Goal: Task Accomplishment & Management: Complete application form

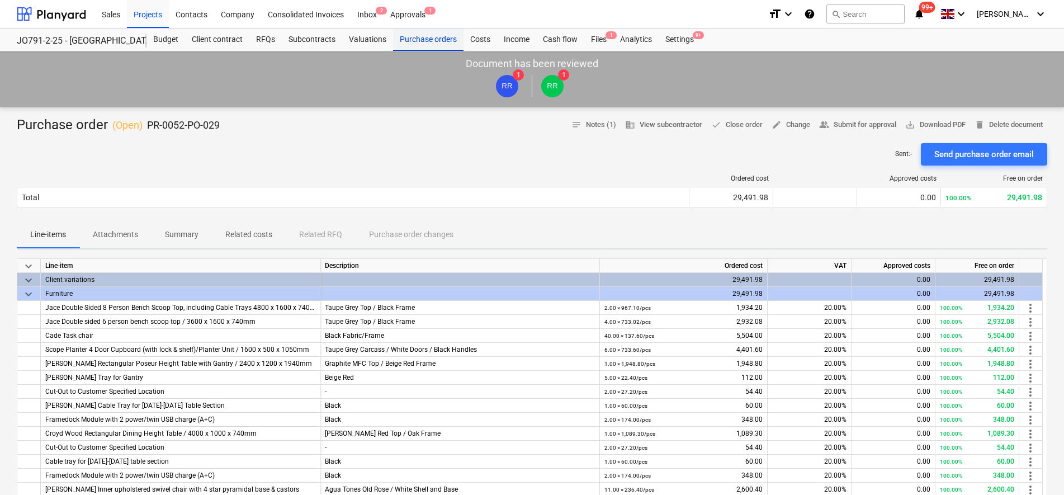
click at [428, 35] on div "Purchase orders" at bounding box center [428, 40] width 70 height 22
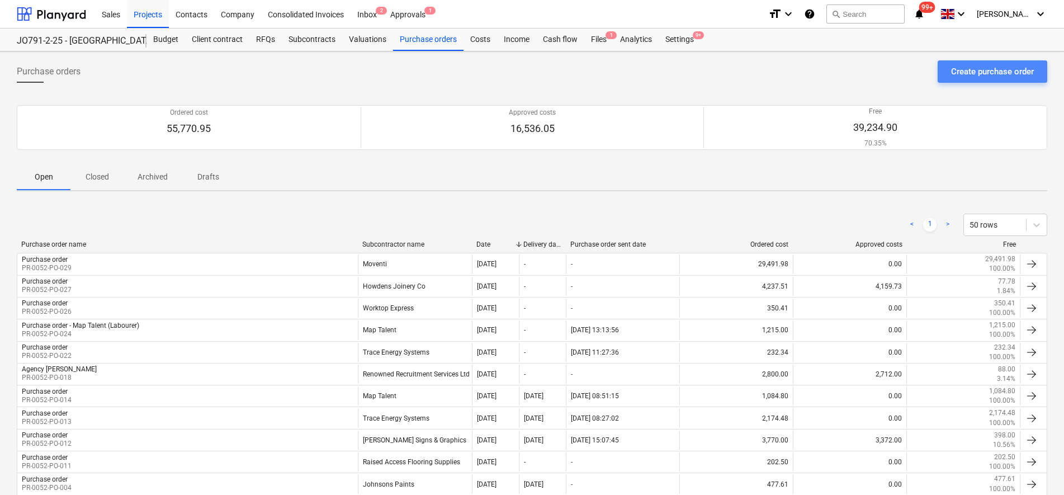
click at [993, 65] on div "Create purchase order" at bounding box center [992, 71] width 83 height 15
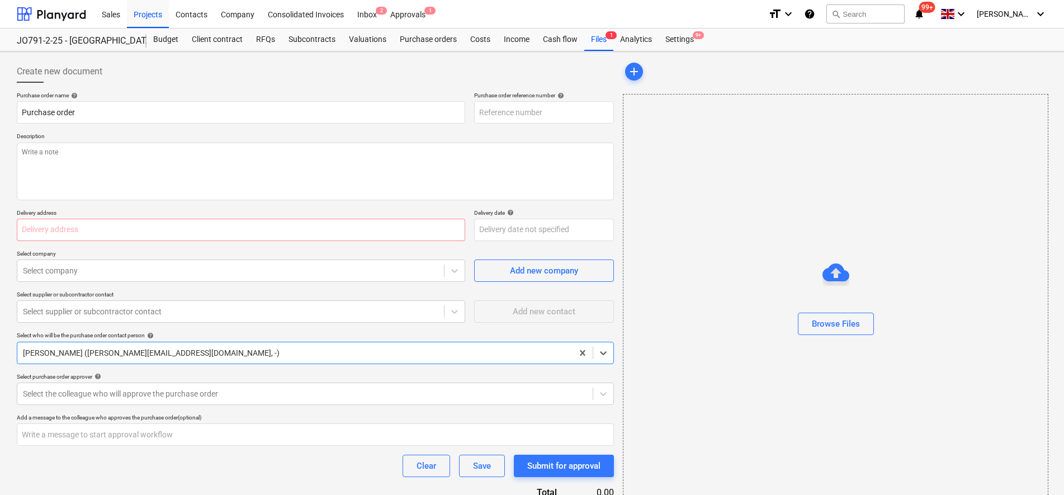
type textarea "x"
type input "PR-0052-PO-031"
click at [248, 234] on input "text" at bounding box center [241, 230] width 449 height 22
type textarea "x"
type input "m"
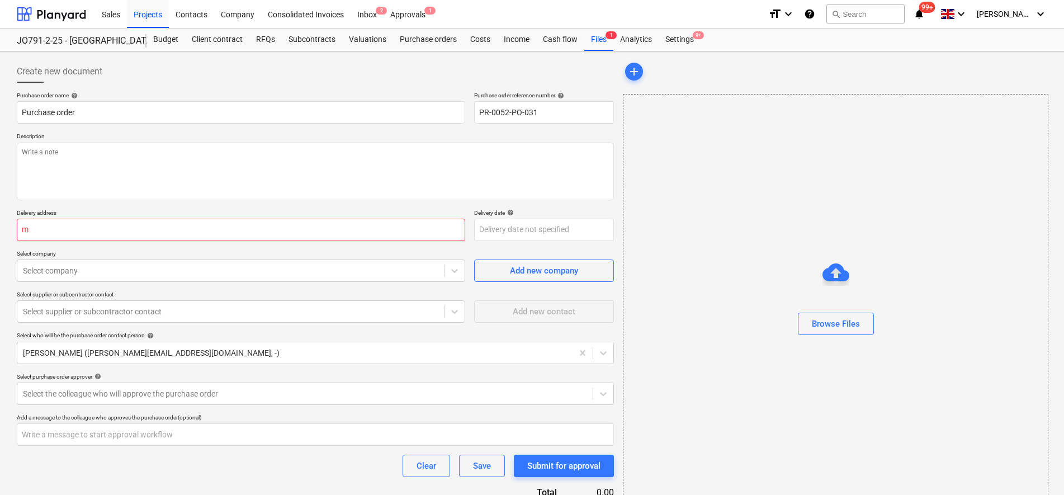
type textarea "x"
type input "[STREET_ADDRESS]"
drag, startPoint x: 242, startPoint y: 225, endPoint x: 17, endPoint y: 234, distance: 225.0
click at [17, 234] on input "[STREET_ADDRESS]" at bounding box center [241, 230] width 449 height 22
type textarea "x"
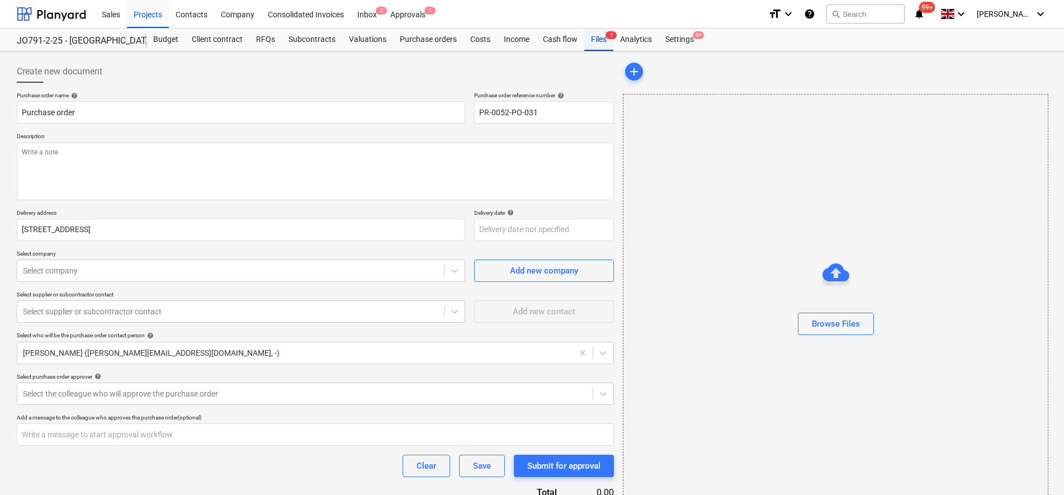
click at [608, 37] on span "1" at bounding box center [611, 35] width 11 height 8
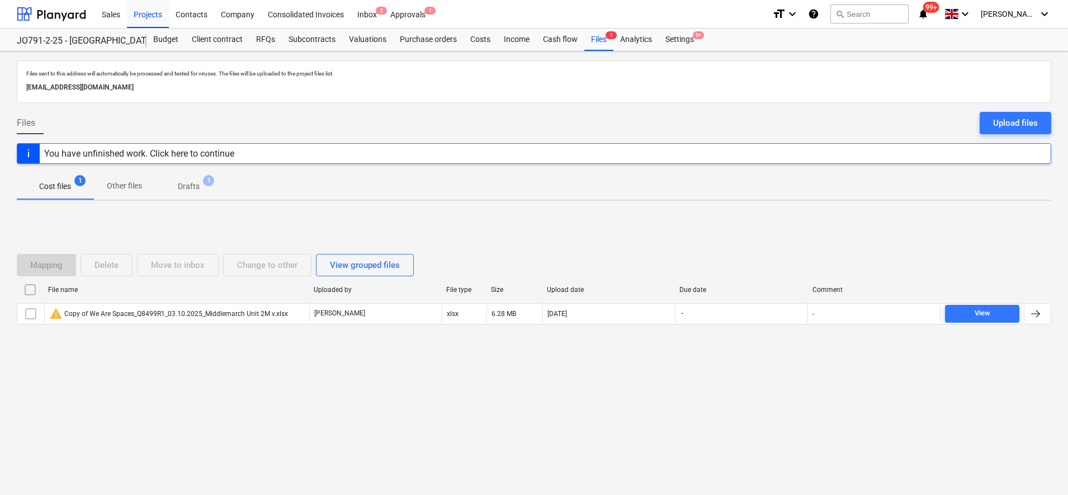
click at [194, 182] on p "Drafts" at bounding box center [189, 187] width 22 height 12
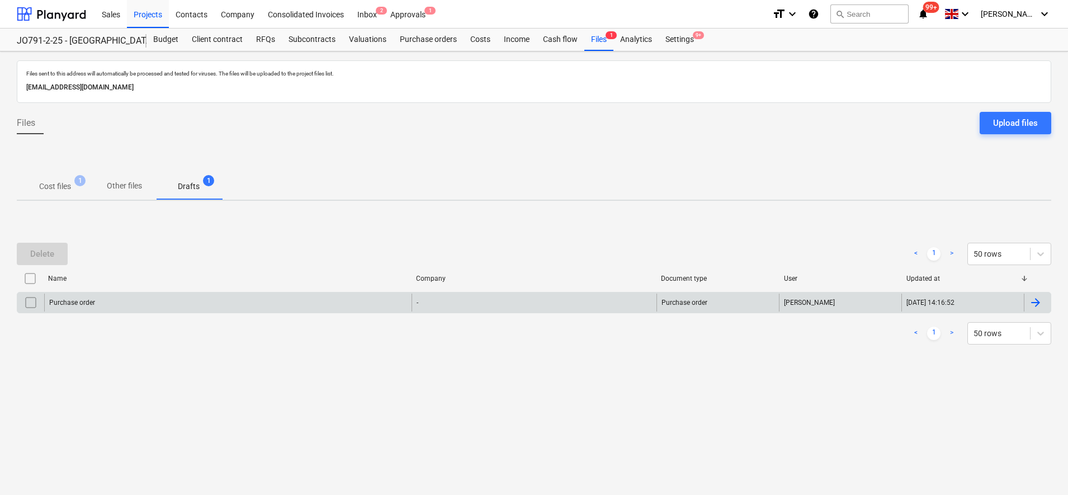
click at [33, 301] on input "checkbox" at bounding box center [31, 303] width 18 height 18
click at [40, 259] on div "Delete" at bounding box center [42, 254] width 24 height 15
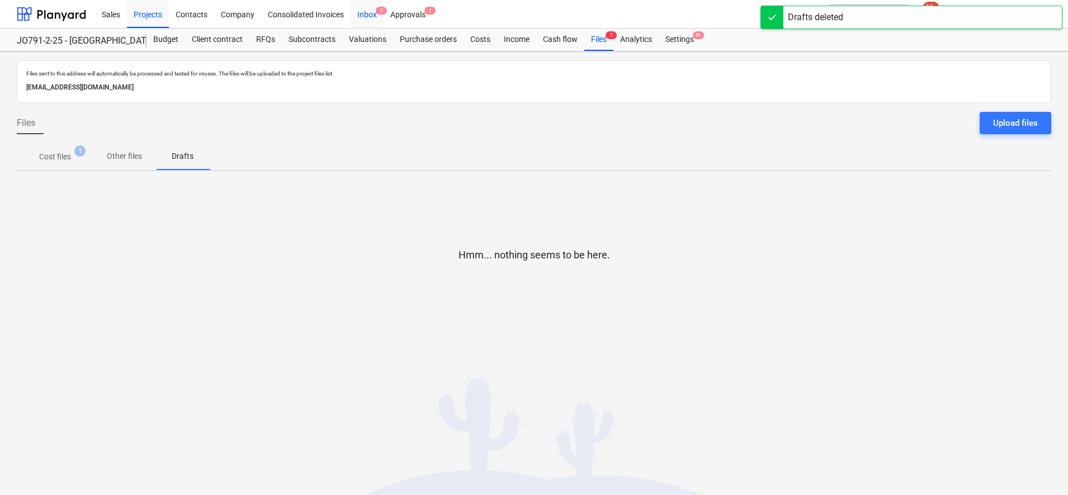
click at [377, 17] on div "Inbox 2" at bounding box center [367, 13] width 33 height 29
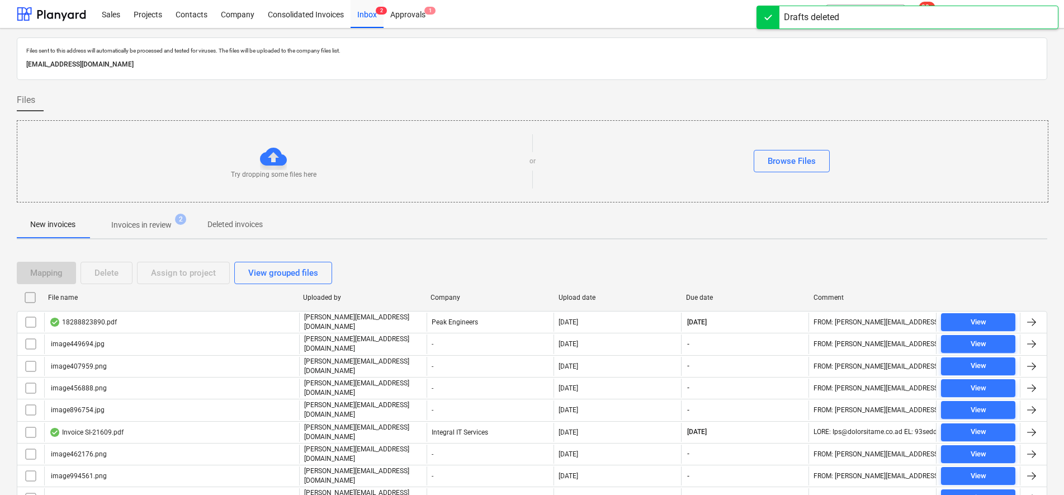
click at [29, 295] on input "checkbox" at bounding box center [30, 298] width 18 height 18
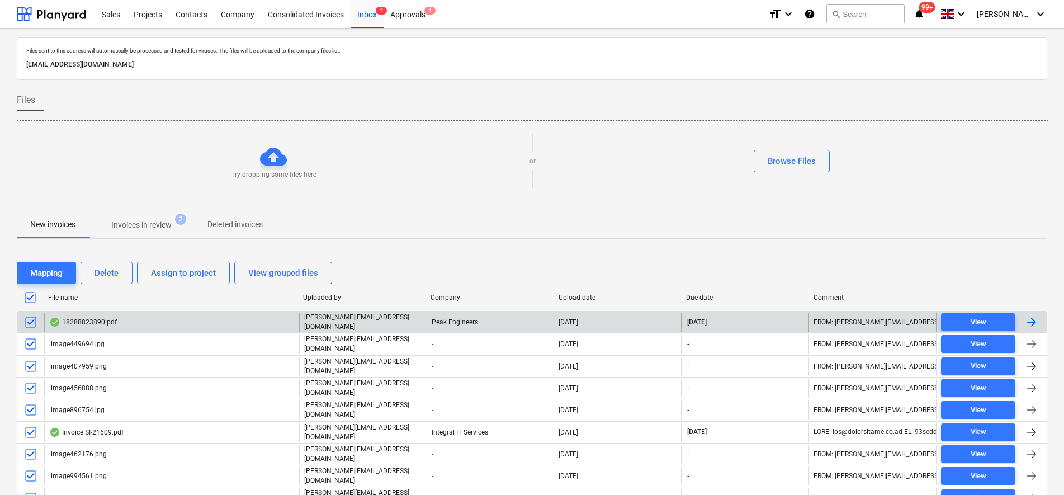
click at [29, 323] on input "checkbox" at bounding box center [31, 322] width 18 height 18
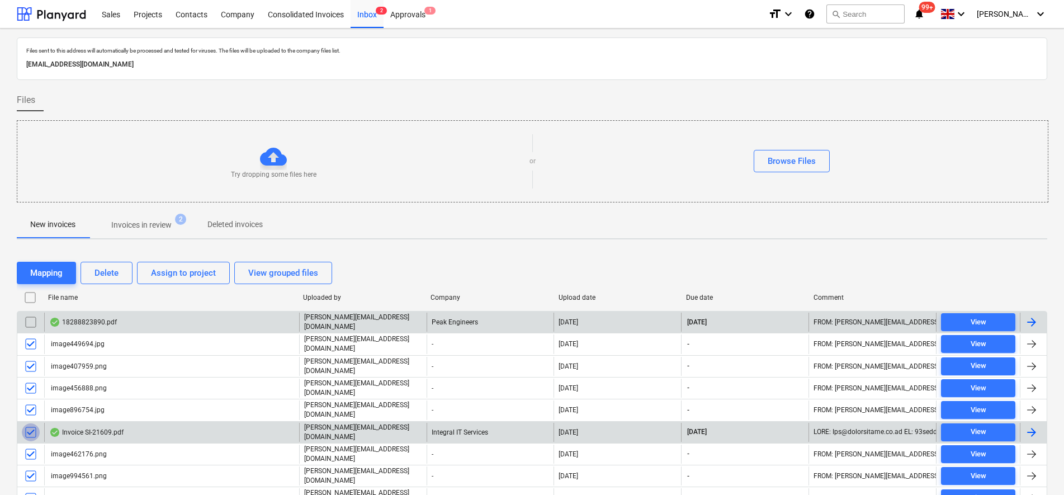
click at [28, 423] on input "checkbox" at bounding box center [31, 432] width 18 height 18
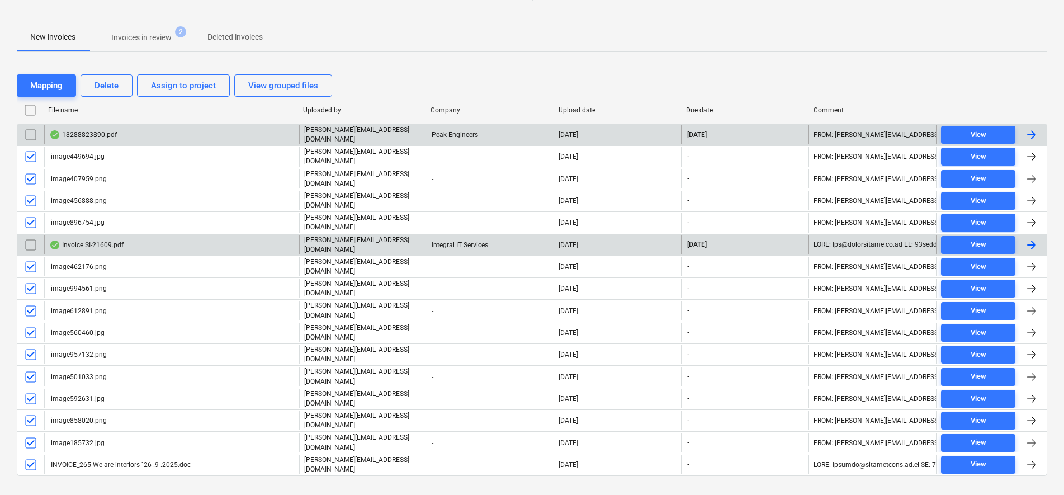
scroll to position [188, 0]
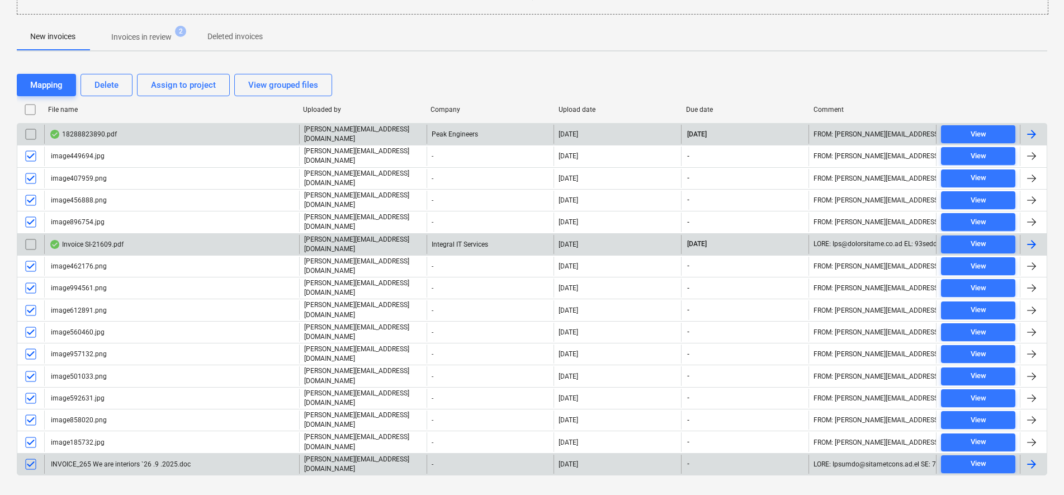
click at [35, 455] on input "checkbox" at bounding box center [31, 464] width 18 height 18
click at [103, 84] on div "Delete" at bounding box center [107, 85] width 24 height 15
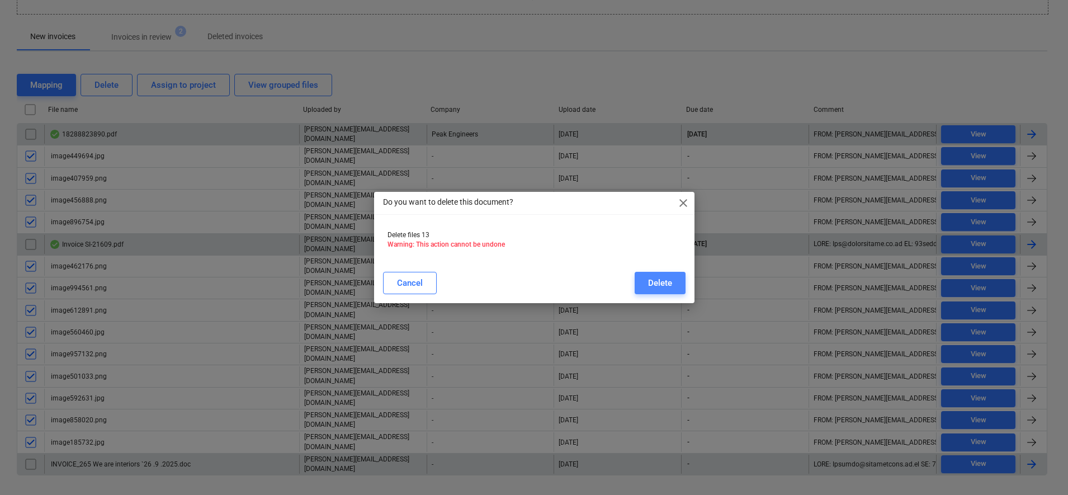
click at [671, 284] on div "Delete" at bounding box center [660, 283] width 24 height 15
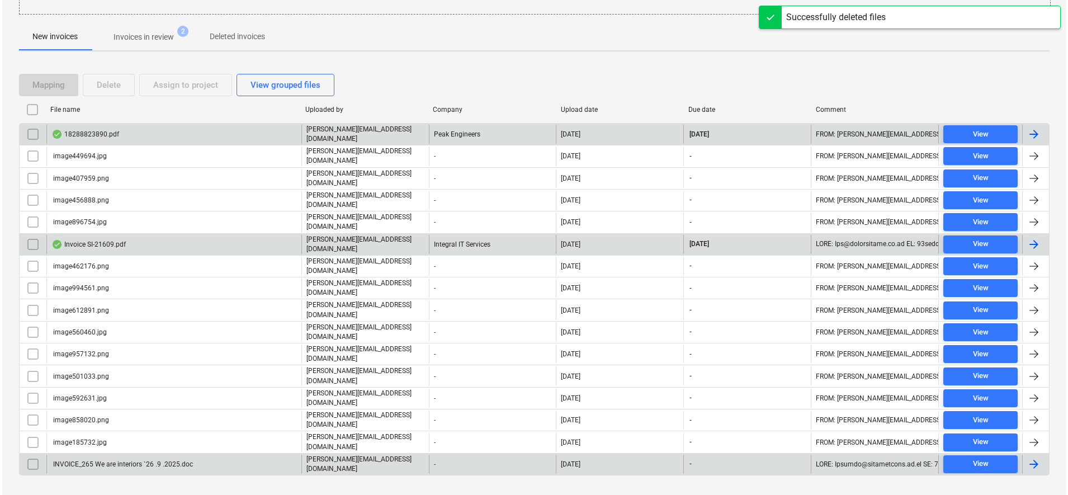
scroll to position [0, 0]
